Goal: Find specific page/section: Find specific page/section

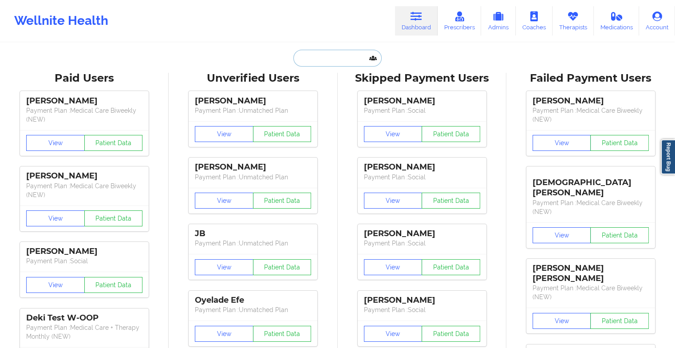
click at [338, 59] on input "text" at bounding box center [338, 58] width 88 height 17
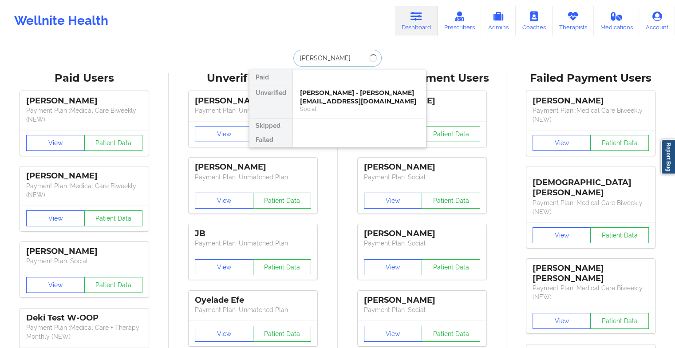
type input "[PERSON_NAME]"
click at [322, 83] on div at bounding box center [360, 77] width 134 height 14
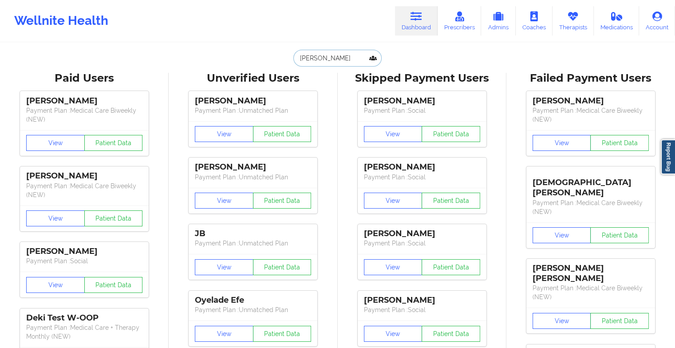
click at [346, 64] on input "[PERSON_NAME]" at bounding box center [338, 58] width 88 height 17
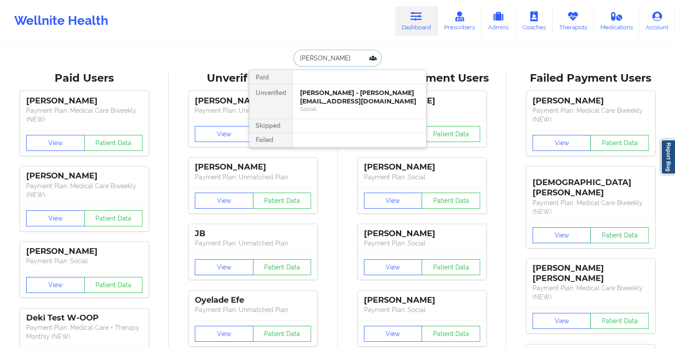
click at [346, 64] on input "[PERSON_NAME]" at bounding box center [338, 58] width 88 height 17
click at [337, 87] on div "[PERSON_NAME] - [PERSON_NAME][EMAIL_ADDRESS][DOMAIN_NAME] Social" at bounding box center [359, 101] width 133 height 34
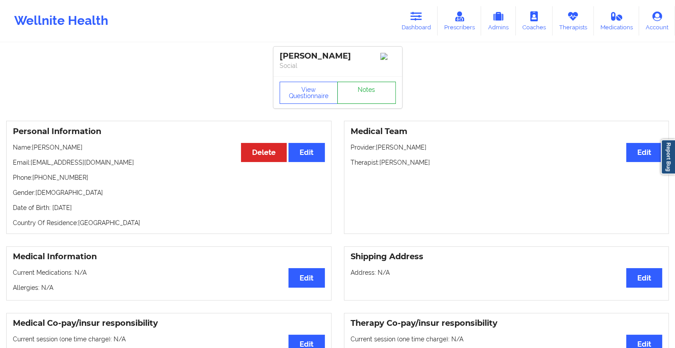
click at [365, 94] on link "Notes" at bounding box center [366, 93] width 59 height 22
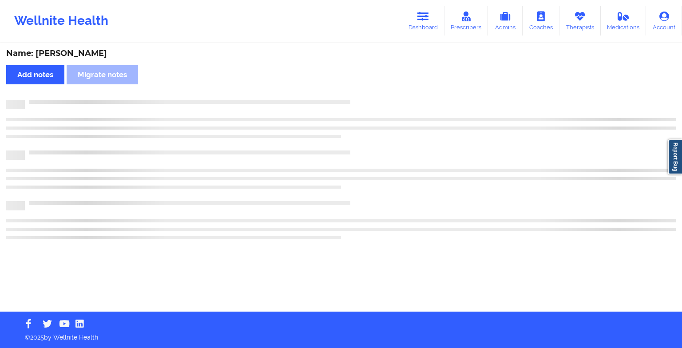
click at [365, 94] on div "Name: [PERSON_NAME] notes Migrate notes" at bounding box center [341, 178] width 682 height 268
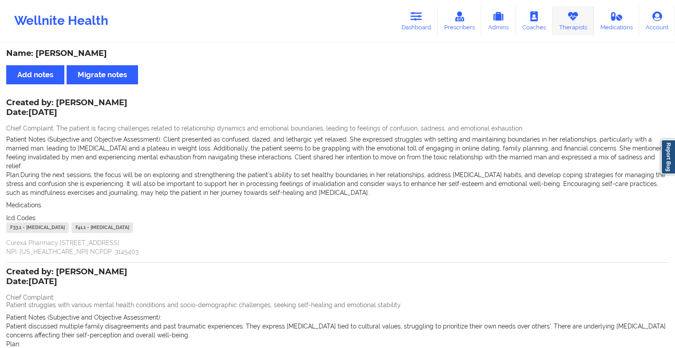
click at [570, 19] on icon at bounding box center [574, 17] width 12 height 10
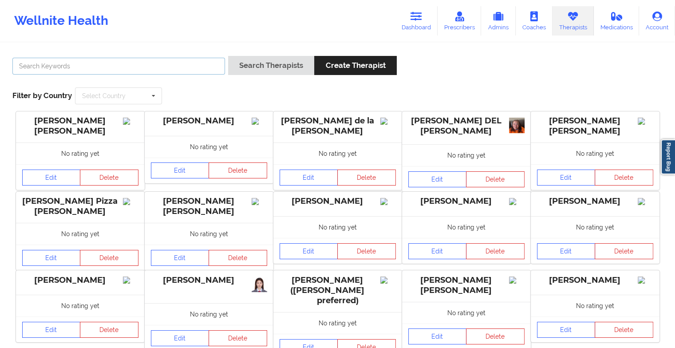
click at [57, 66] on input "text" at bounding box center [118, 66] width 213 height 17
click at [35, 64] on input "text" at bounding box center [118, 66] width 213 height 17
type input "[PERSON_NAME]"
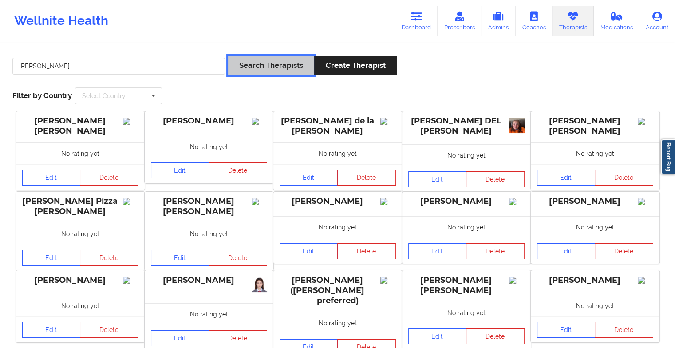
click at [257, 75] on button "Search Therapists" at bounding box center [271, 65] width 86 height 19
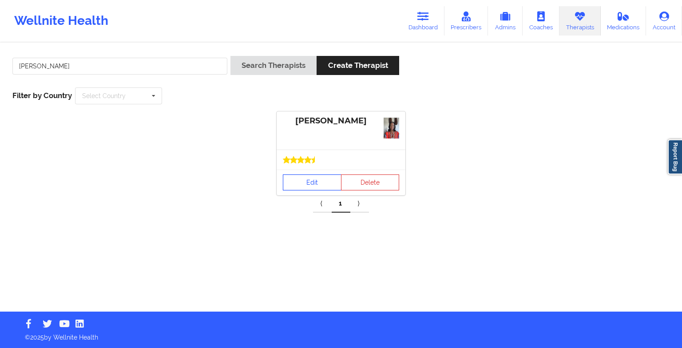
click at [317, 180] on link "Edit" at bounding box center [312, 183] width 59 height 16
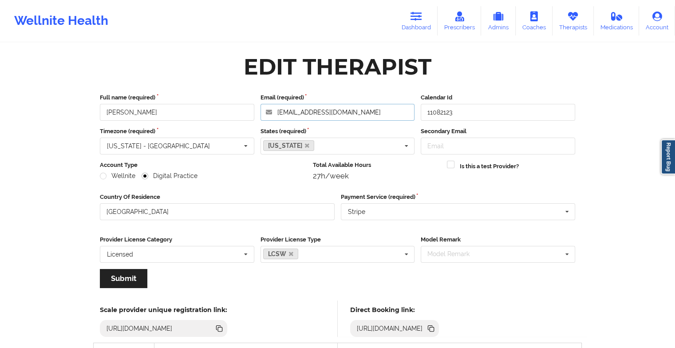
click at [386, 115] on input "[EMAIL_ADDRESS][DOMAIN_NAME]" at bounding box center [338, 112] width 155 height 17
drag, startPoint x: 386, startPoint y: 115, endPoint x: 276, endPoint y: 114, distance: 109.7
click at [276, 114] on input "[EMAIL_ADDRESS][DOMAIN_NAME]" at bounding box center [338, 112] width 155 height 17
click at [463, 20] on icon at bounding box center [460, 17] width 12 height 10
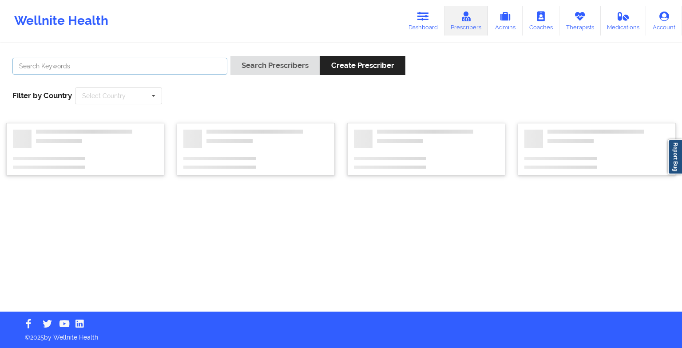
click at [167, 63] on input "text" at bounding box center [119, 66] width 215 height 17
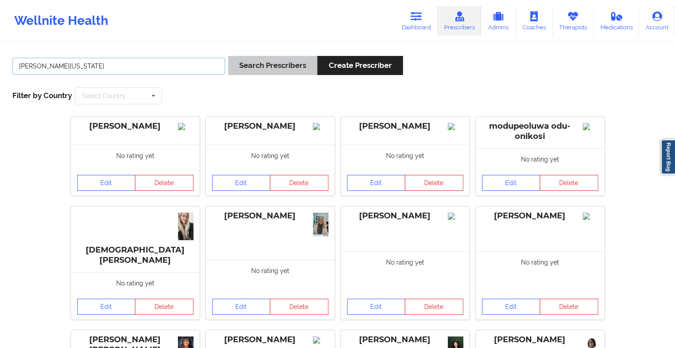
type input "[PERSON_NAME][US_STATE]"
click at [237, 69] on button "Search Prescribers" at bounding box center [272, 65] width 89 height 19
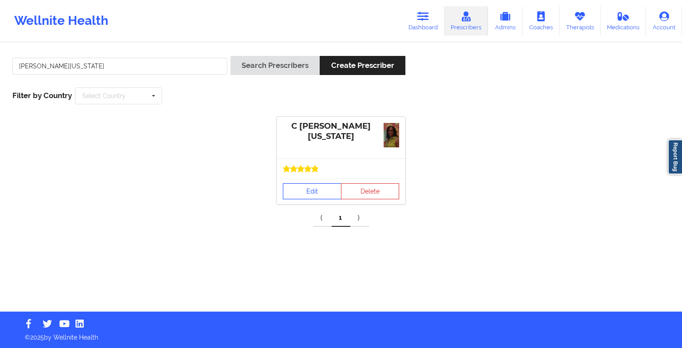
click at [318, 183] on link "Edit" at bounding box center [312, 191] width 59 height 16
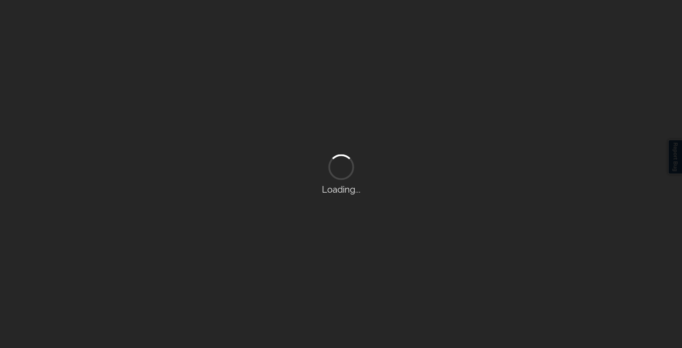
click at [321, 146] on div "Loading..." at bounding box center [341, 174] width 682 height 348
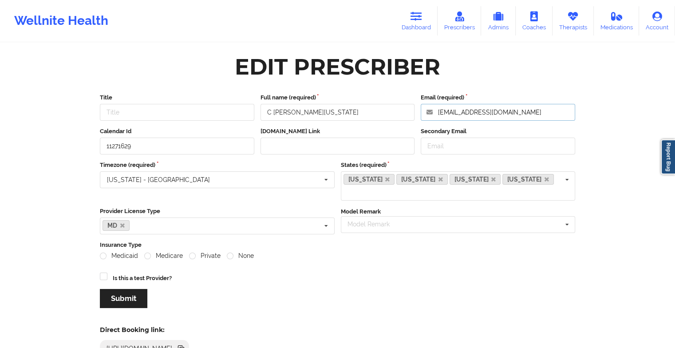
drag, startPoint x: 548, startPoint y: 111, endPoint x: 423, endPoint y: 118, distance: 125.8
click at [423, 118] on input "[EMAIL_ADDRESS][DOMAIN_NAME]" at bounding box center [498, 112] width 155 height 17
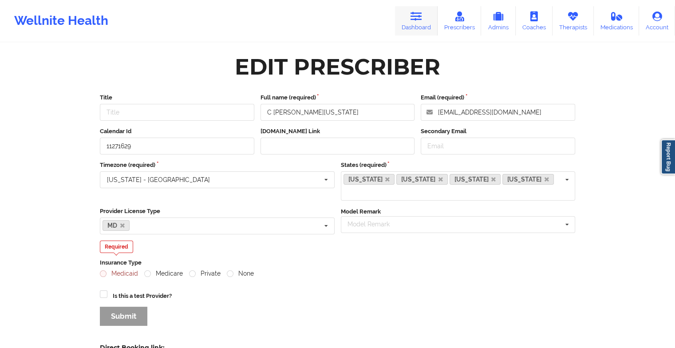
click at [417, 32] on link "Dashboard" at bounding box center [416, 20] width 43 height 29
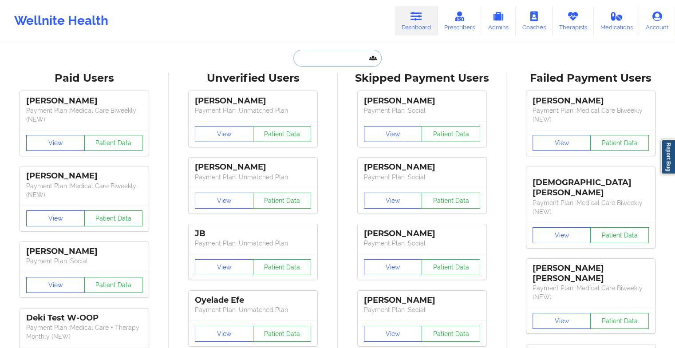
click at [323, 60] on input "text" at bounding box center [338, 58] width 88 height 17
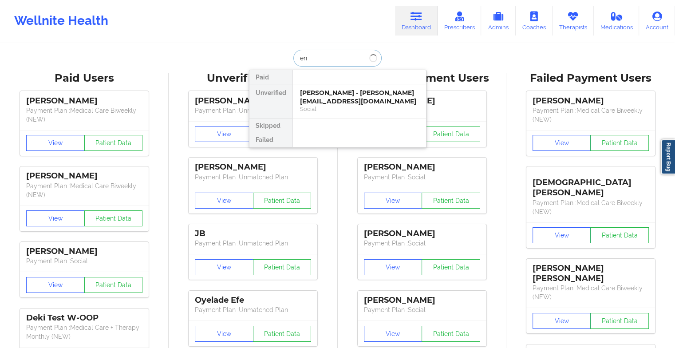
type input "e"
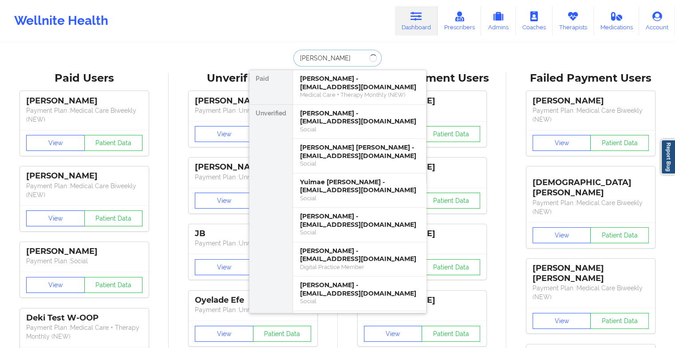
type input "[PERSON_NAME] an"
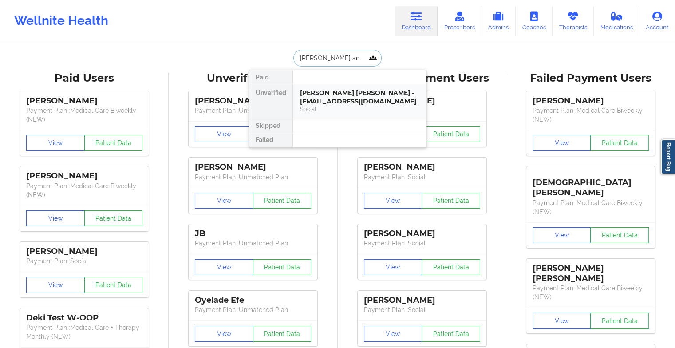
click at [316, 94] on div "[PERSON_NAME] [PERSON_NAME] - [EMAIL_ADDRESS][DOMAIN_NAME]" at bounding box center [359, 97] width 119 height 16
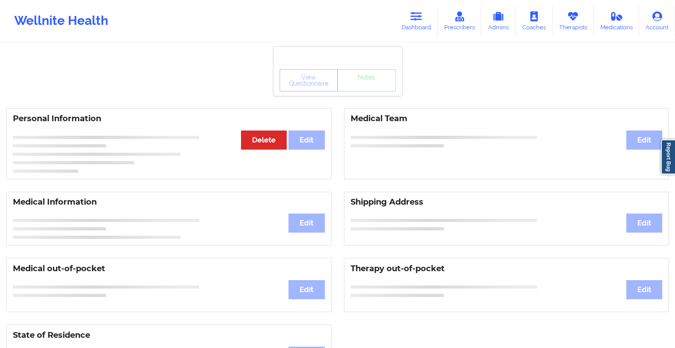
click at [361, 90] on div "View Questionnaire Notes" at bounding box center [338, 80] width 116 height 22
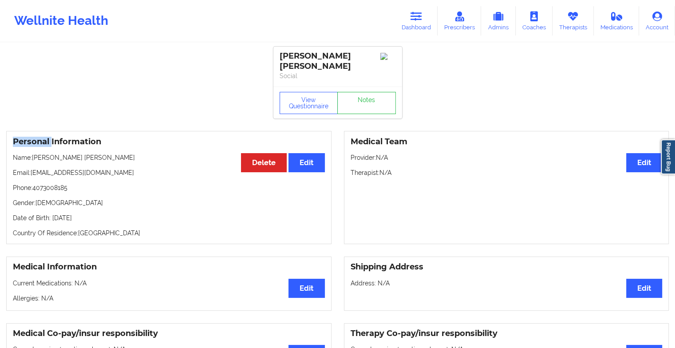
click at [361, 90] on div "View Questionnaire Notes" at bounding box center [338, 103] width 129 height 32
drag, startPoint x: 361, startPoint y: 90, endPoint x: 375, endPoint y: 110, distance: 25.1
click at [375, 110] on link "Notes" at bounding box center [366, 103] width 59 height 22
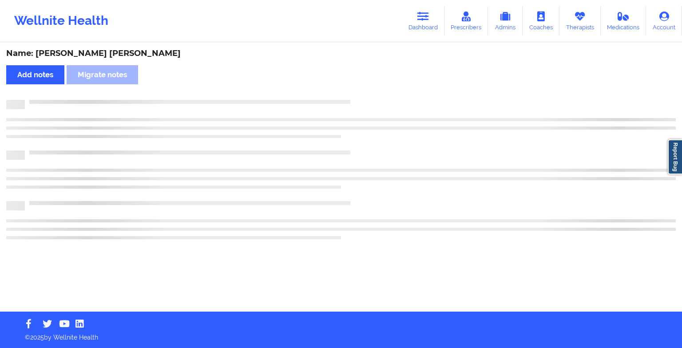
click at [375, 110] on div at bounding box center [341, 122] width 670 height 26
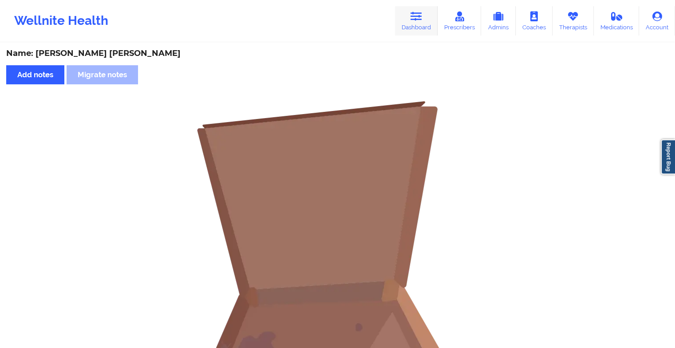
click at [431, 16] on link "Dashboard" at bounding box center [416, 20] width 43 height 29
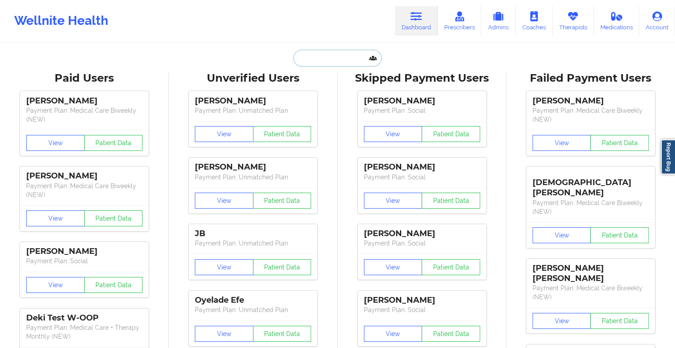
click at [332, 59] on input "text" at bounding box center [338, 58] width 88 height 17
type input "h"
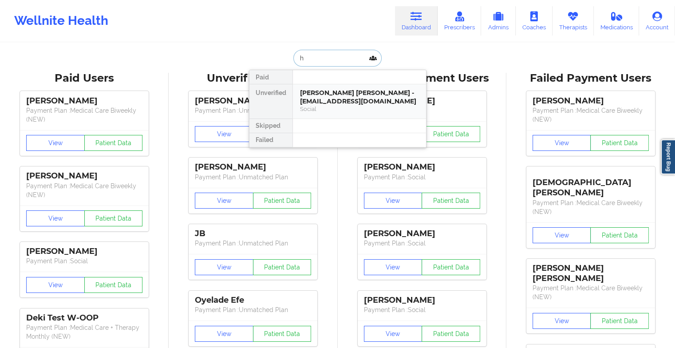
click at [297, 97] on div "[PERSON_NAME] [PERSON_NAME] - [EMAIL_ADDRESS][DOMAIN_NAME] Social" at bounding box center [359, 101] width 133 height 34
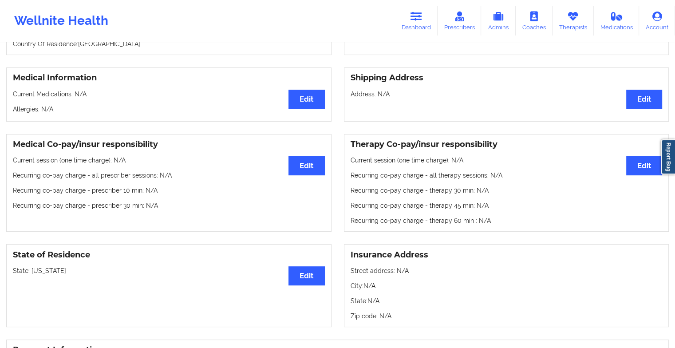
scroll to position [188, 0]
